Goal: Task Accomplishment & Management: Complete application form

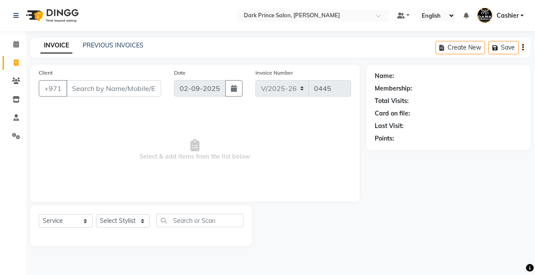
select select "8540"
select select "service"
click at [93, 90] on input "Client" at bounding box center [113, 88] width 95 height 16
type input "5556770001"
click at [135, 89] on span "Add Client" at bounding box center [139, 88] width 34 height 9
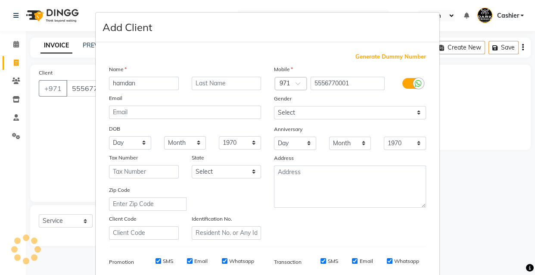
type input "hamdan"
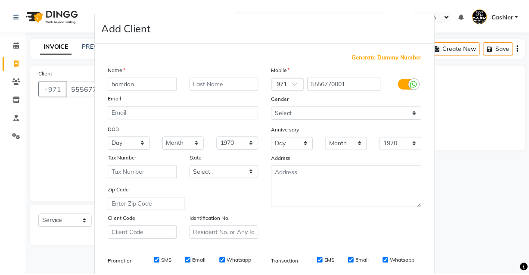
scroll to position [125, 0]
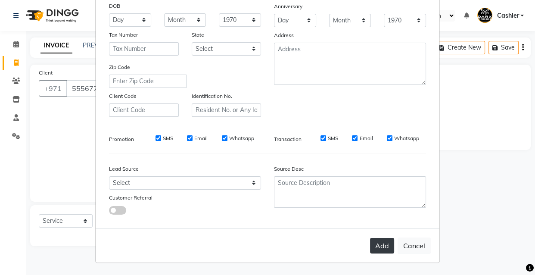
click at [382, 245] on button "Add" at bounding box center [382, 245] width 24 height 15
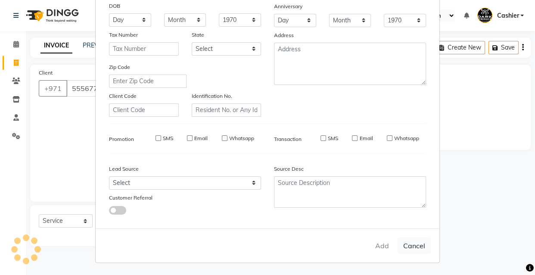
type input "55******01"
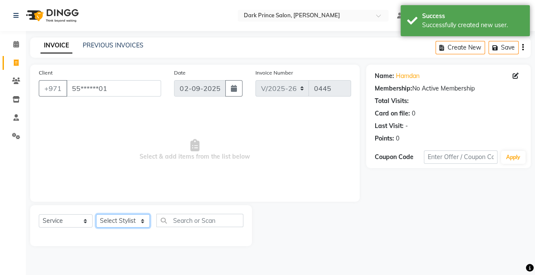
click at [148, 223] on select "Select Stylist [PERSON_NAME] [PERSON_NAME]" at bounding box center [123, 220] width 54 height 13
click at [135, 220] on select "Select Stylist [PERSON_NAME] [PERSON_NAME]" at bounding box center [123, 220] width 54 height 13
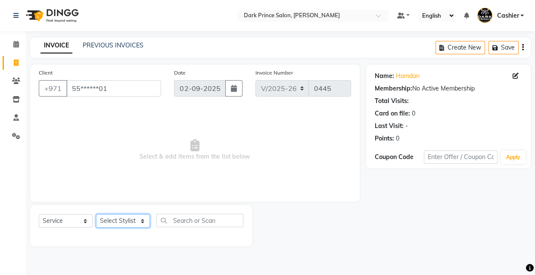
click at [142, 223] on select "Select Stylist [PERSON_NAME] [PERSON_NAME]" at bounding box center [123, 220] width 54 height 13
select select "84431"
click at [96, 214] on select "Select Stylist [PERSON_NAME] [PERSON_NAME]" at bounding box center [123, 220] width 54 height 13
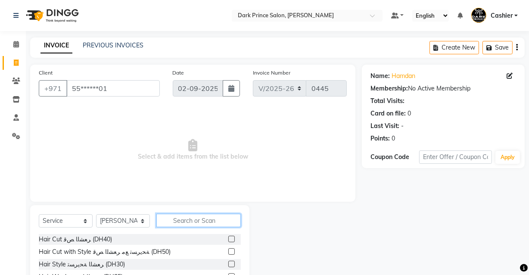
click at [204, 223] on input "text" at bounding box center [198, 220] width 84 height 13
type input "c"
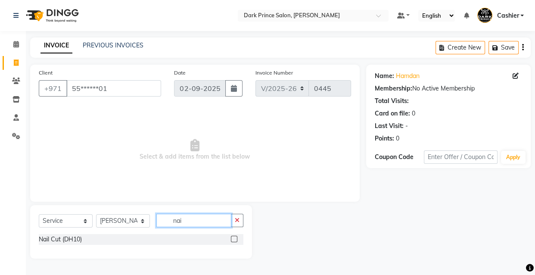
type input "nai"
click at [232, 239] on label at bounding box center [234, 238] width 6 height 6
click at [232, 239] on input "checkbox" at bounding box center [234, 239] width 6 height 6
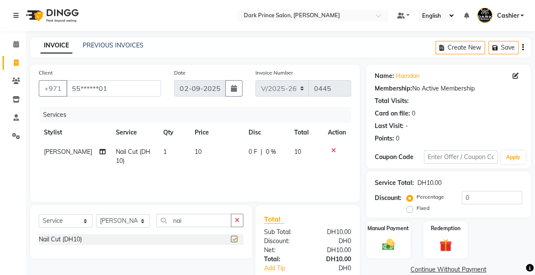
checkbox input "false"
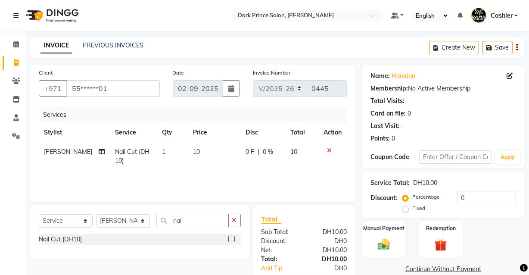
click at [203, 155] on td "10" at bounding box center [214, 156] width 53 height 28
select select "84431"
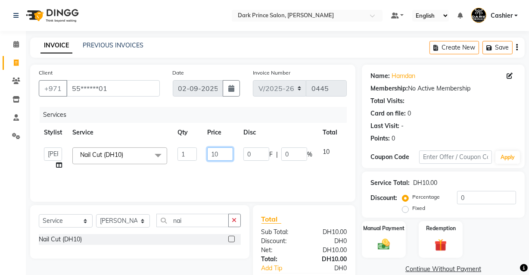
click at [222, 153] on input "10" at bounding box center [220, 153] width 26 height 13
type input "1"
type input "25"
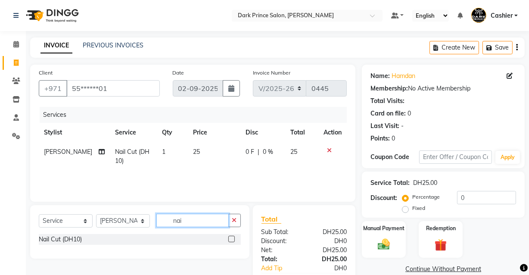
click at [201, 219] on input "nai" at bounding box center [192, 220] width 72 height 13
type input "n"
type input "sha"
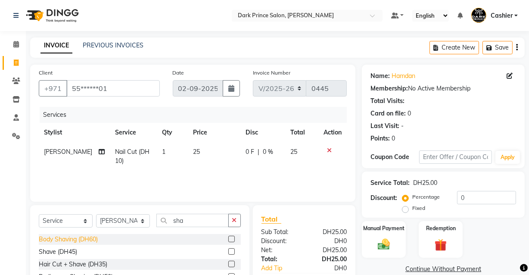
click at [73, 243] on div "Body Shaving (DH60)" at bounding box center [68, 239] width 59 height 9
checkbox input "false"
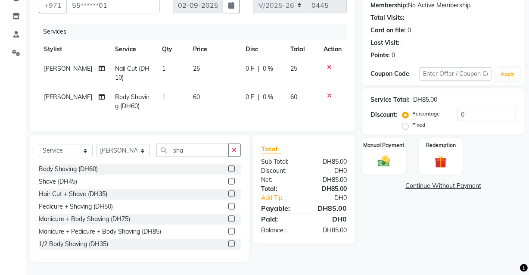
scroll to position [89, 0]
click at [388, 155] on img at bounding box center [383, 161] width 21 height 15
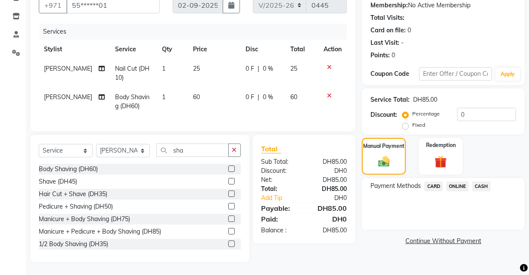
click at [434, 181] on span "CARD" at bounding box center [433, 186] width 19 height 10
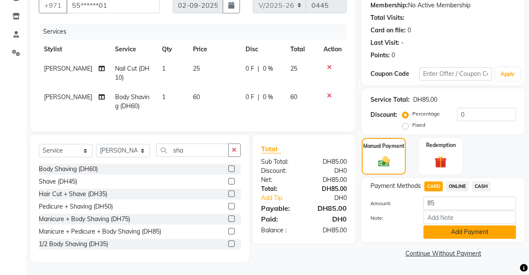
click at [466, 228] on button "Add Payment" at bounding box center [469, 231] width 93 height 13
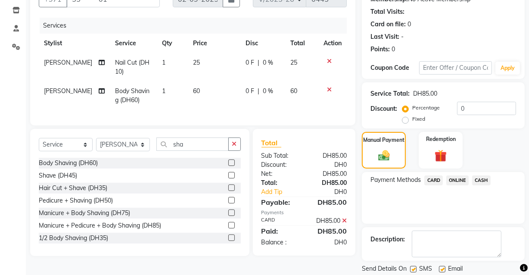
scroll to position [116, 0]
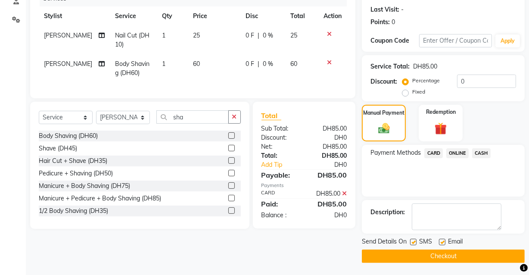
click at [463, 255] on button "Checkout" at bounding box center [443, 255] width 163 height 13
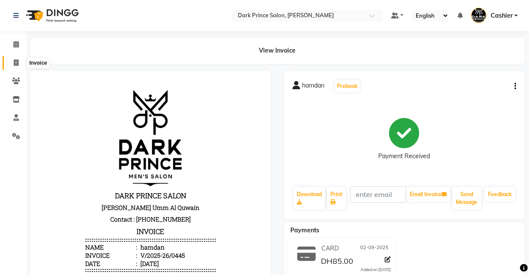
click at [15, 63] on icon at bounding box center [16, 62] width 5 height 6
select select "service"
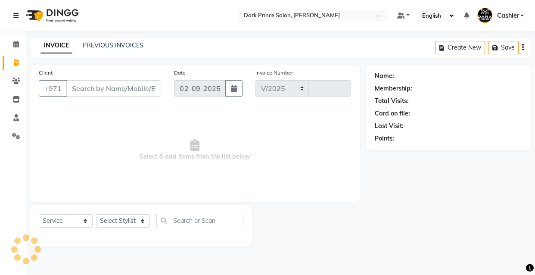
select select "8540"
type input "0446"
